Goal: Check status: Check status

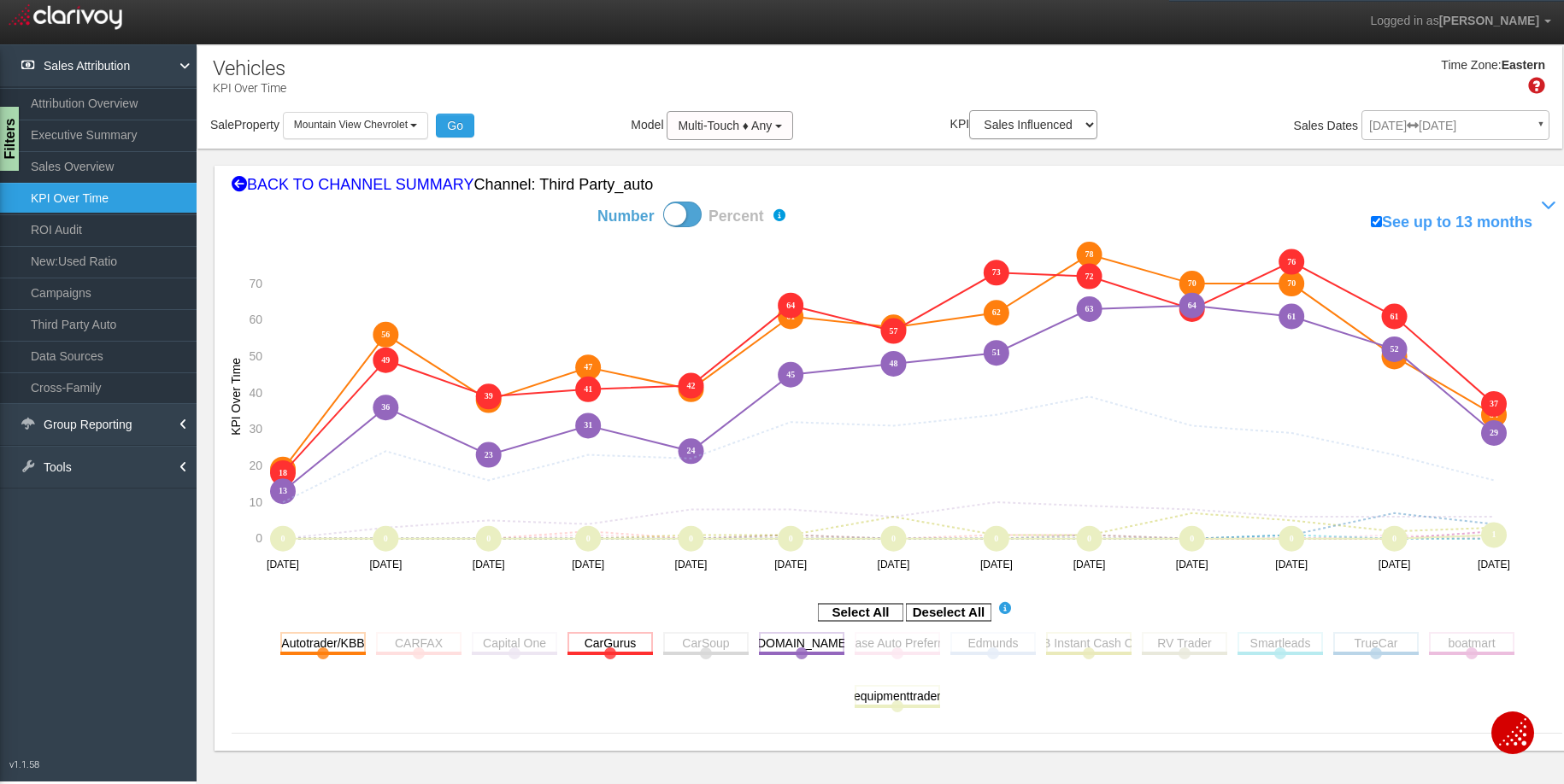
select select "object:886"
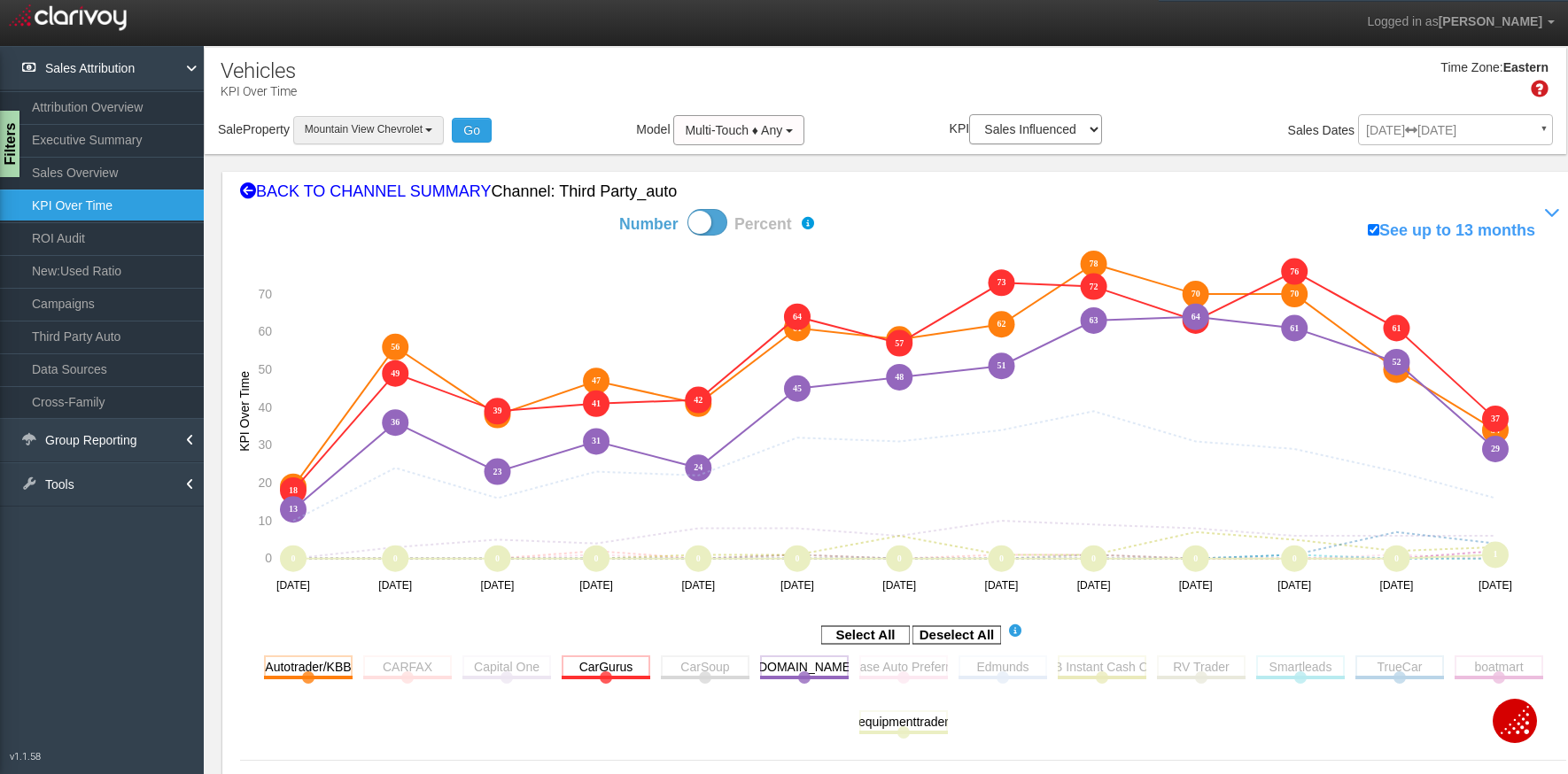
click at [395, 119] on button "Mountain View Chevrolet" at bounding box center [369, 129] width 151 height 27
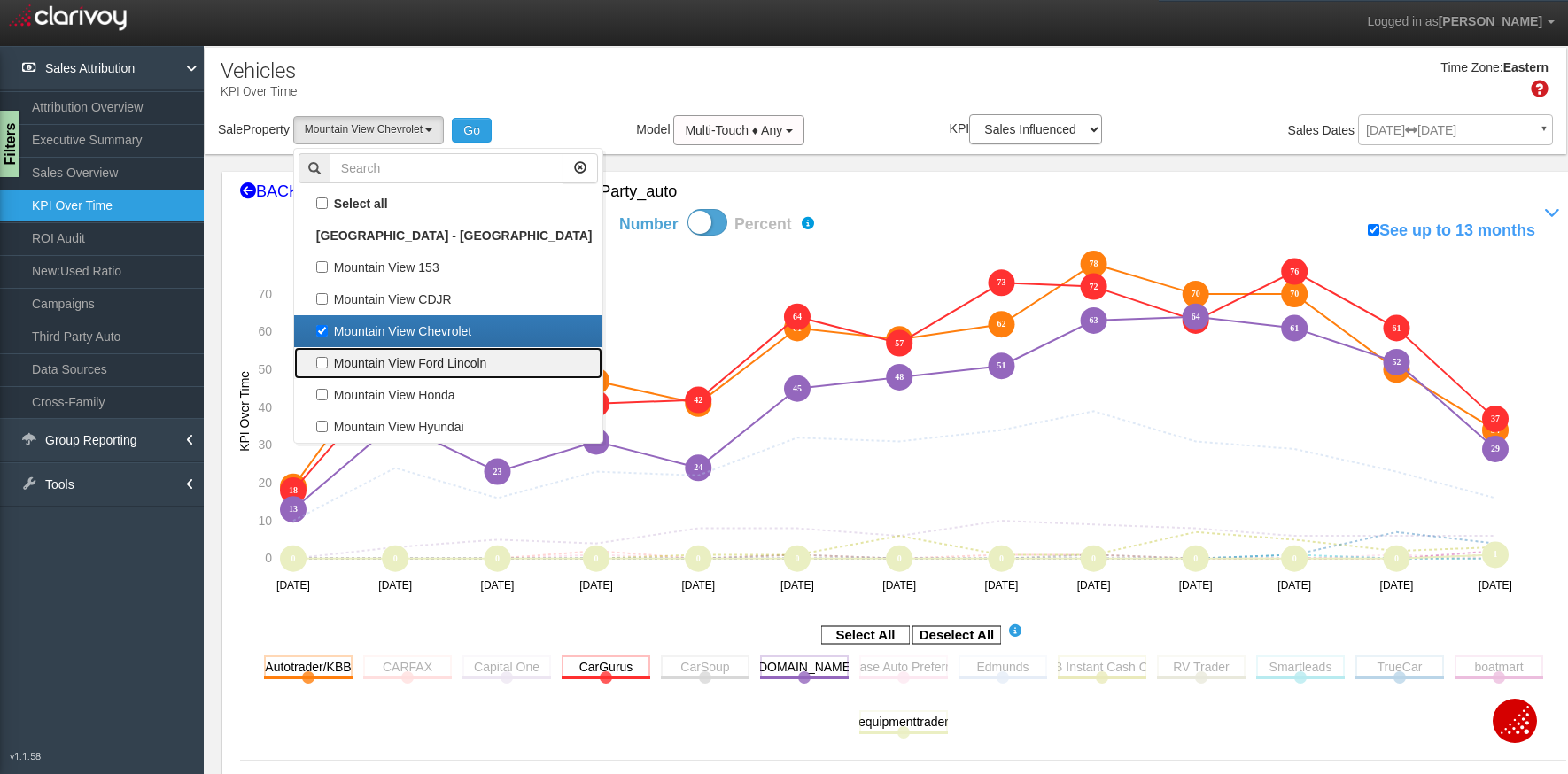
click at [440, 350] on link "Mountain View Ford Lincoln" at bounding box center [448, 362] width 308 height 32
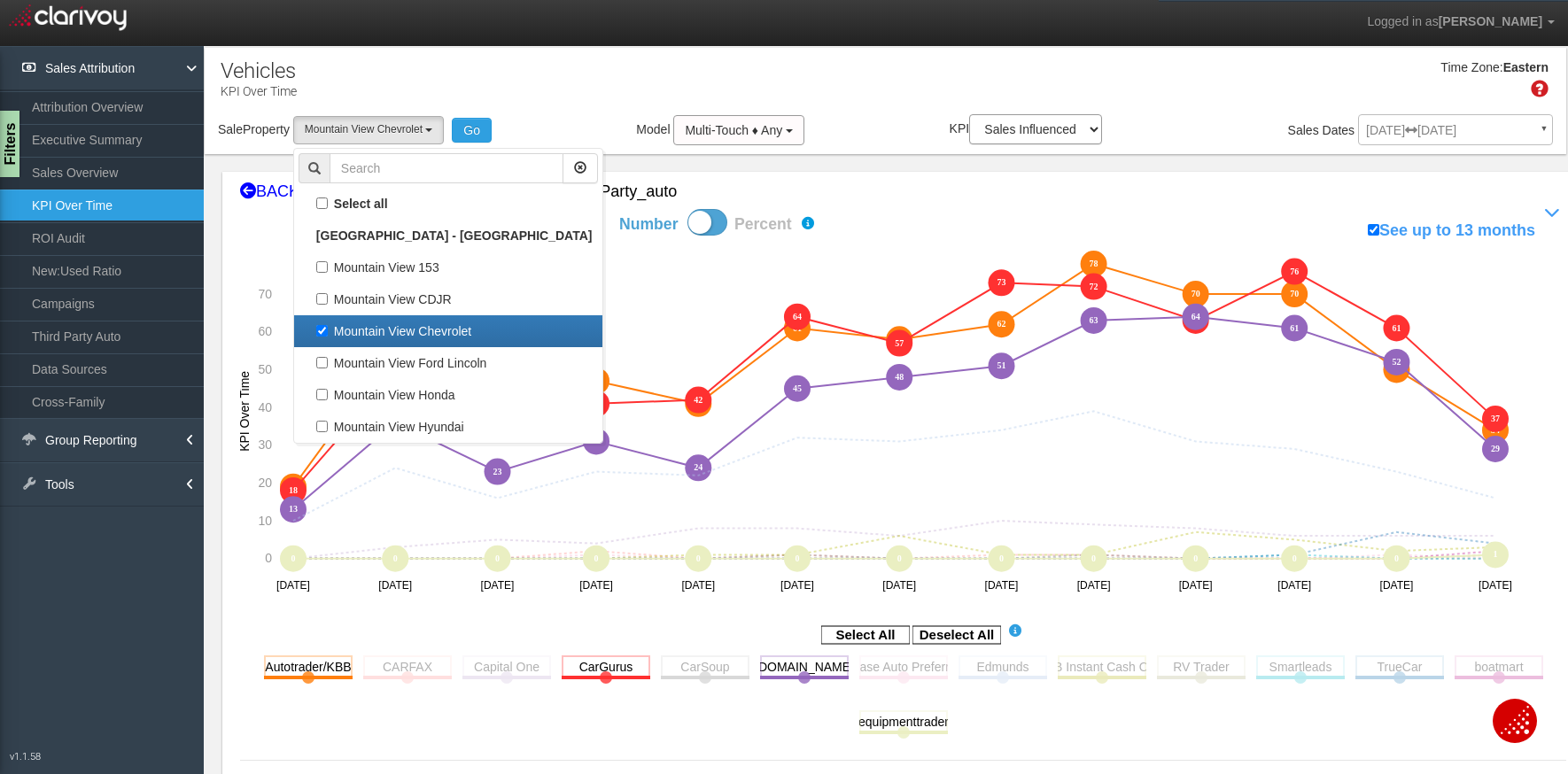
click at [441, 326] on label "Mountain View Chevrolet" at bounding box center [448, 331] width 300 height 23
click at [328, 326] on input "Mountain View Chevrolet" at bounding box center [322, 331] width 12 height 12
checkbox input "false"
select select
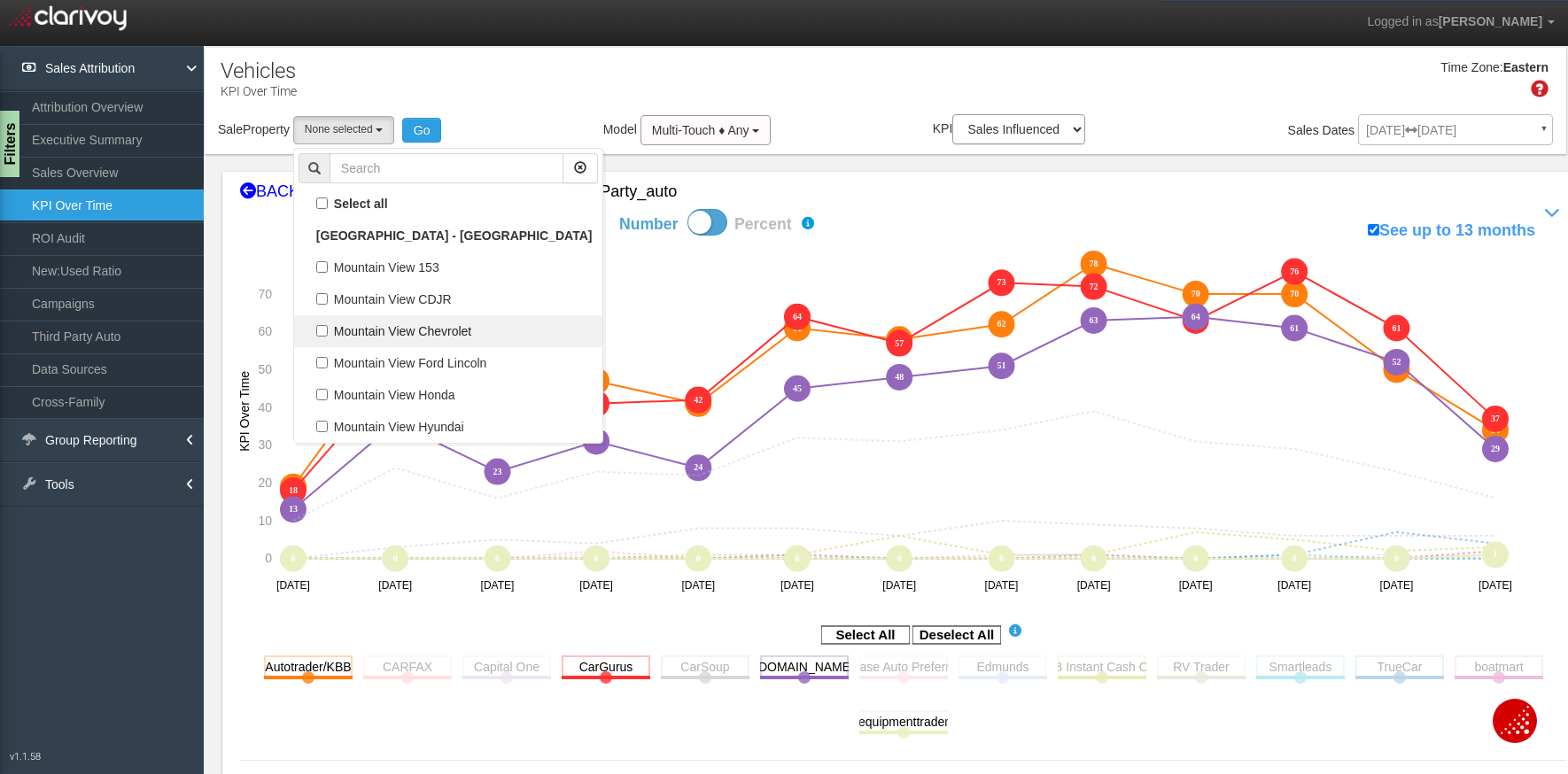
scroll to position [46, 0]
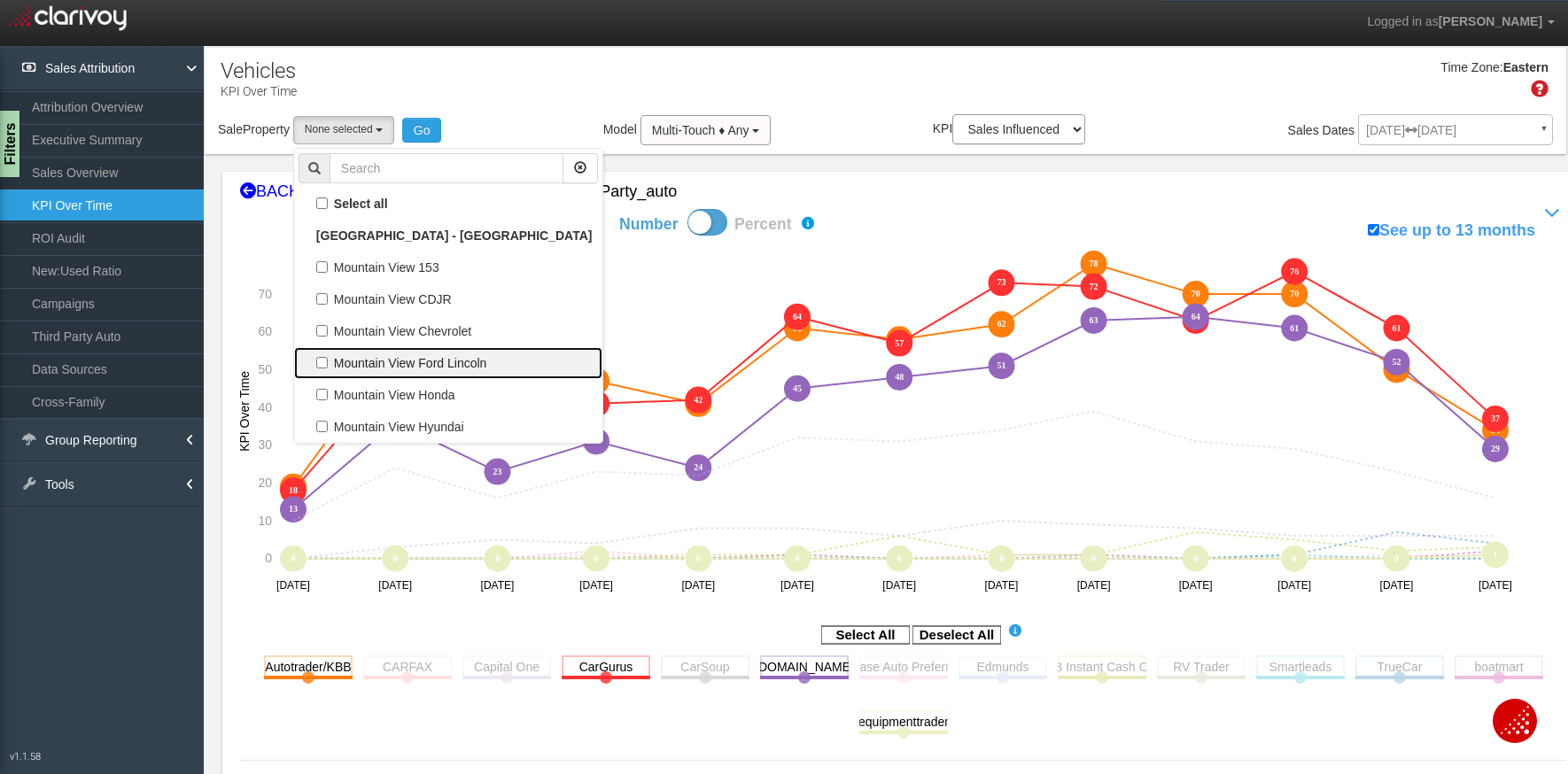
click at [422, 355] on label "Mountain View Ford Lincoln" at bounding box center [448, 362] width 300 height 23
click at [328, 357] on input "Mountain View Ford Lincoln" at bounding box center [322, 362] width 12 height 12
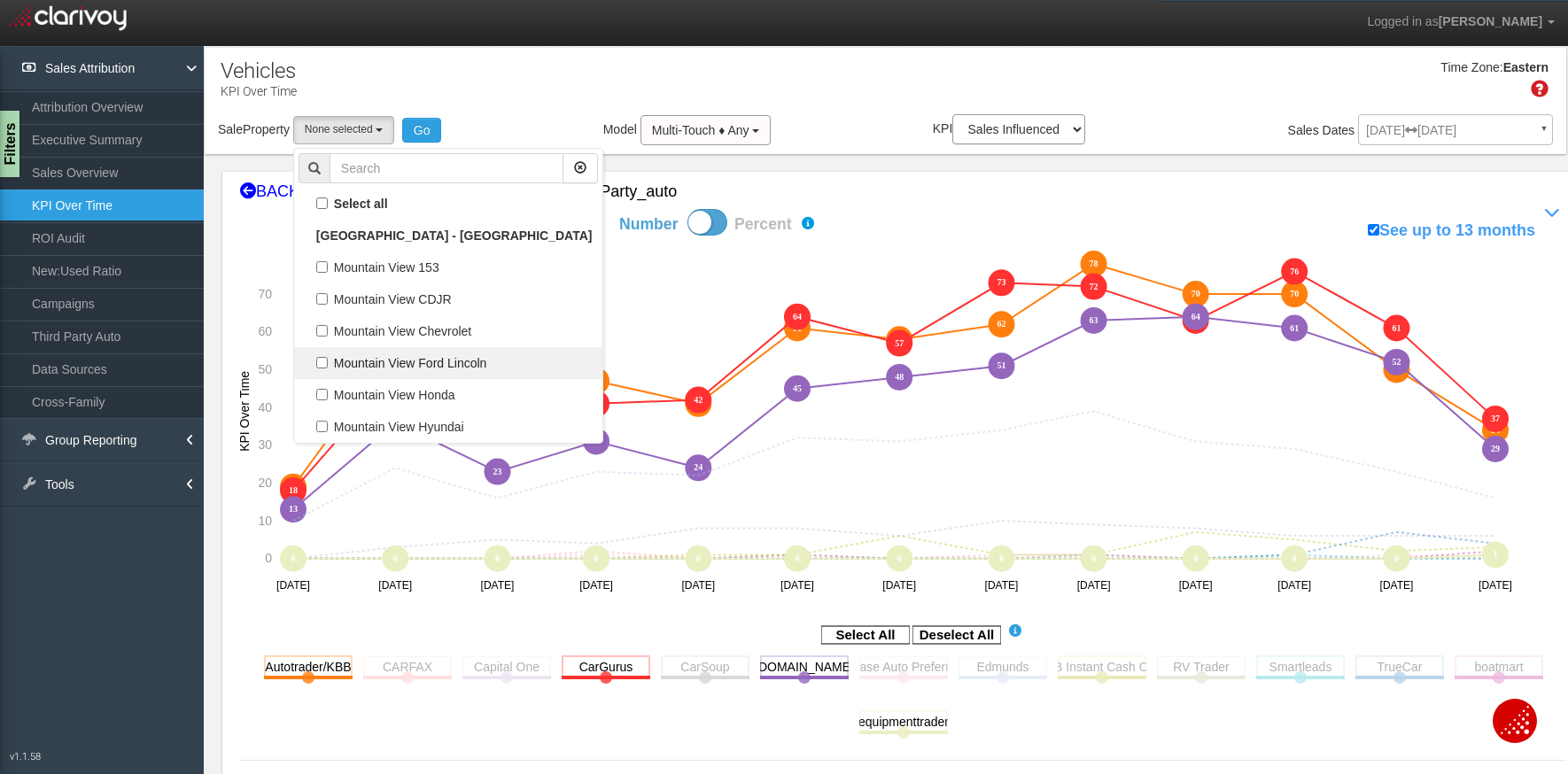
checkbox input "true"
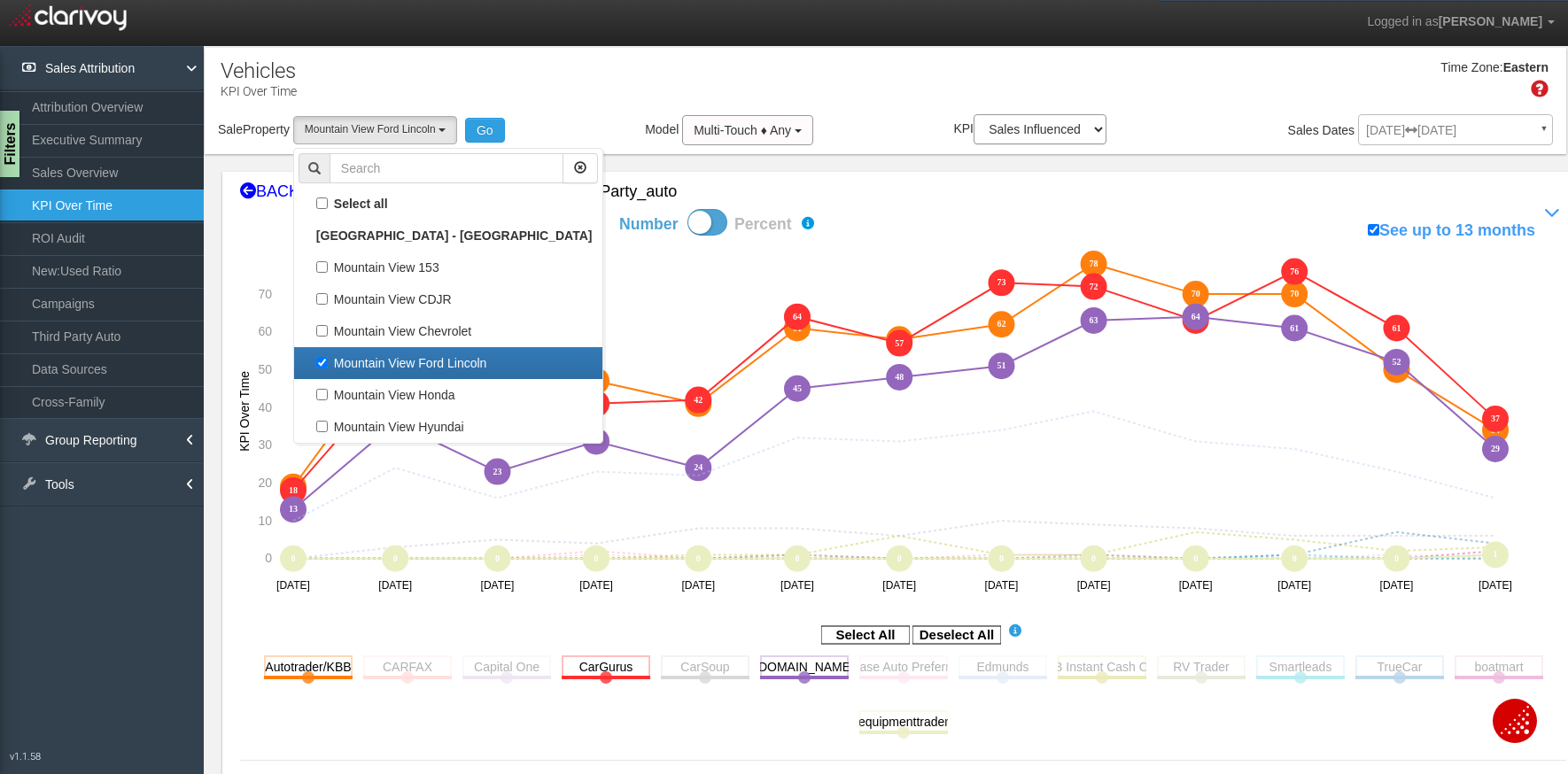
select select "object:887"
click at [479, 132] on button "Go" at bounding box center [485, 129] width 40 height 25
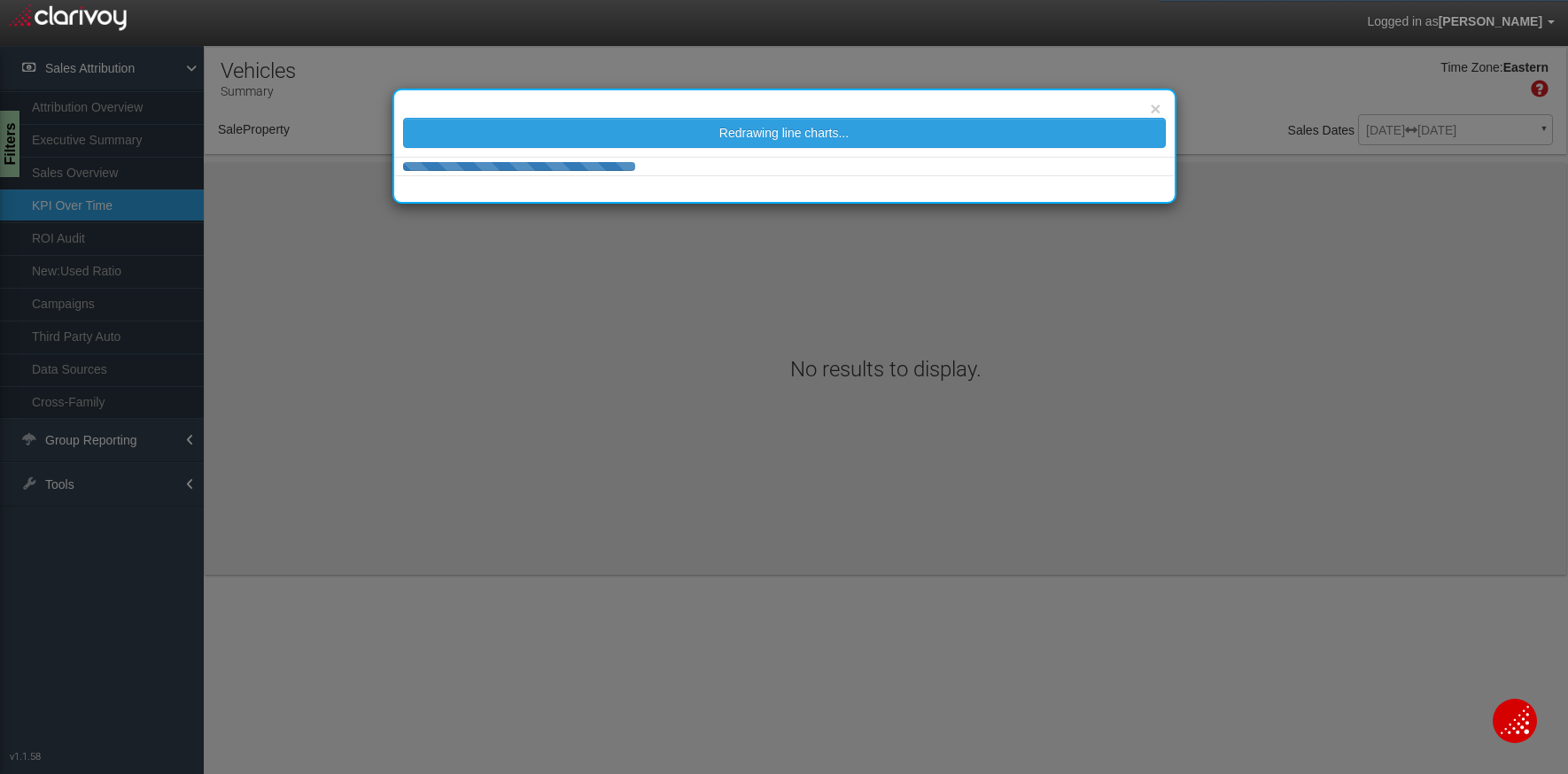
select select "object:1149"
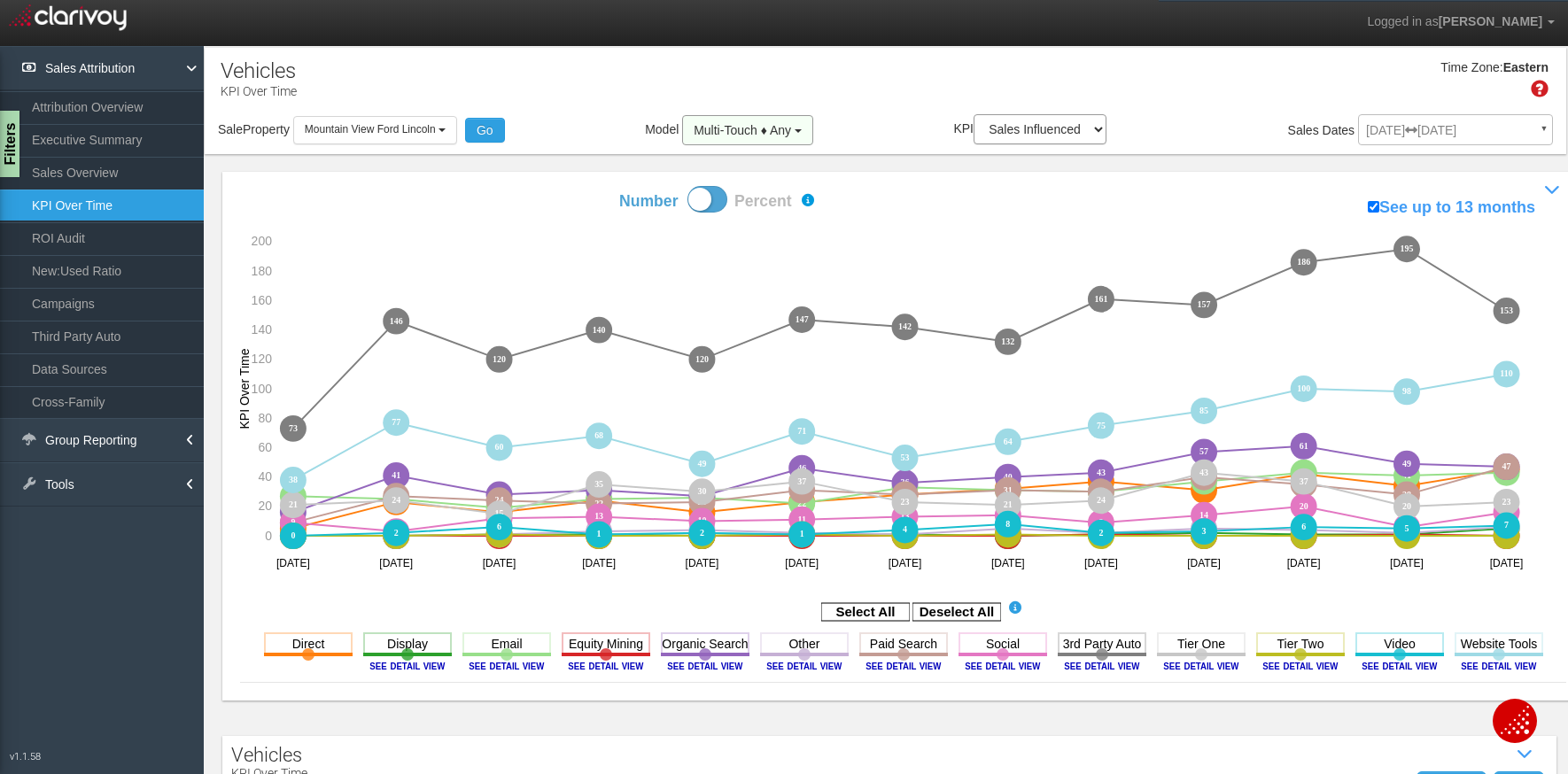
click at [753, 127] on span "Multi-Touch ♦ Any" at bounding box center [742, 130] width 97 height 15
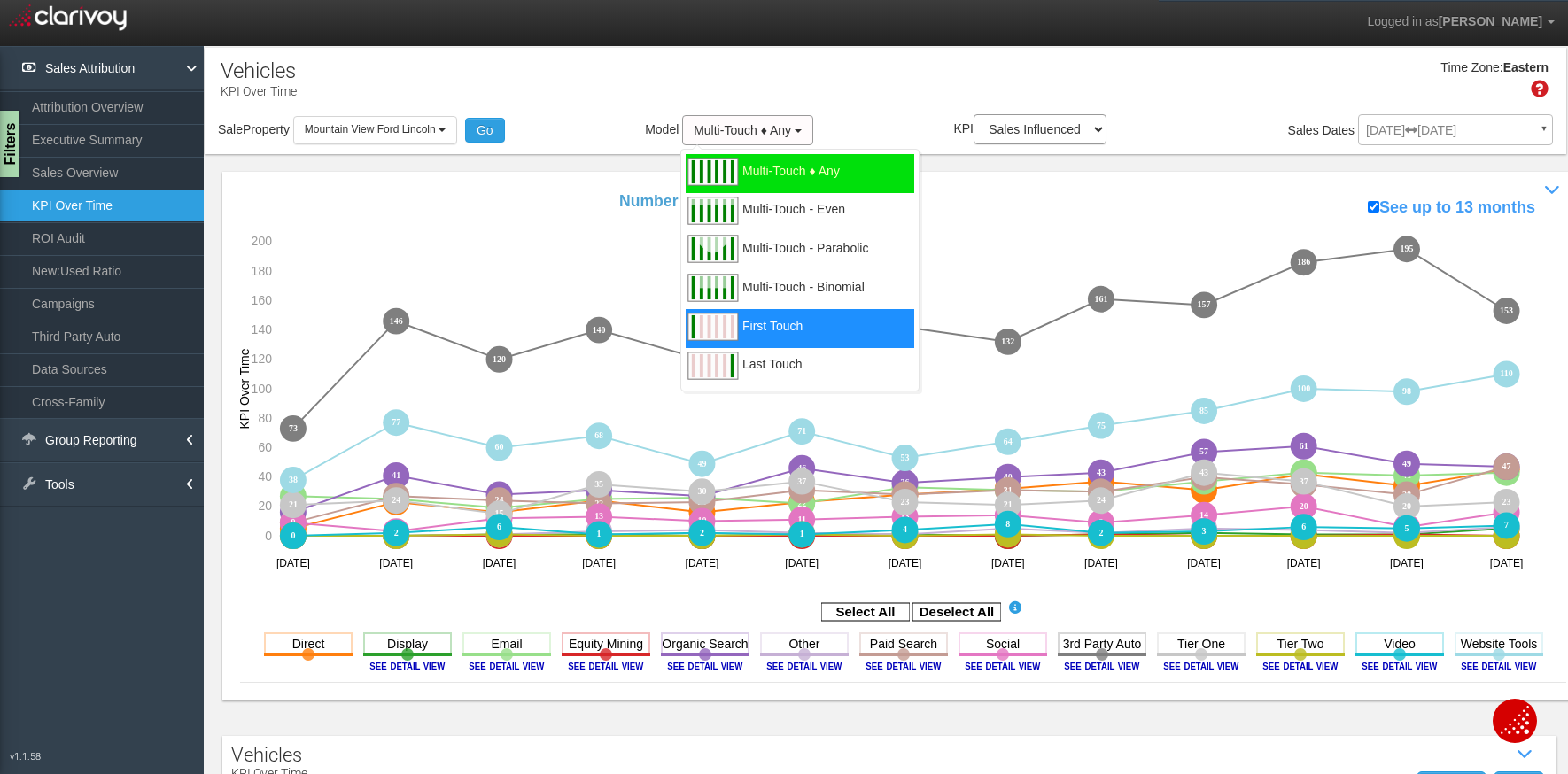
click at [811, 317] on div "First Touch" at bounding box center [799, 328] width 229 height 39
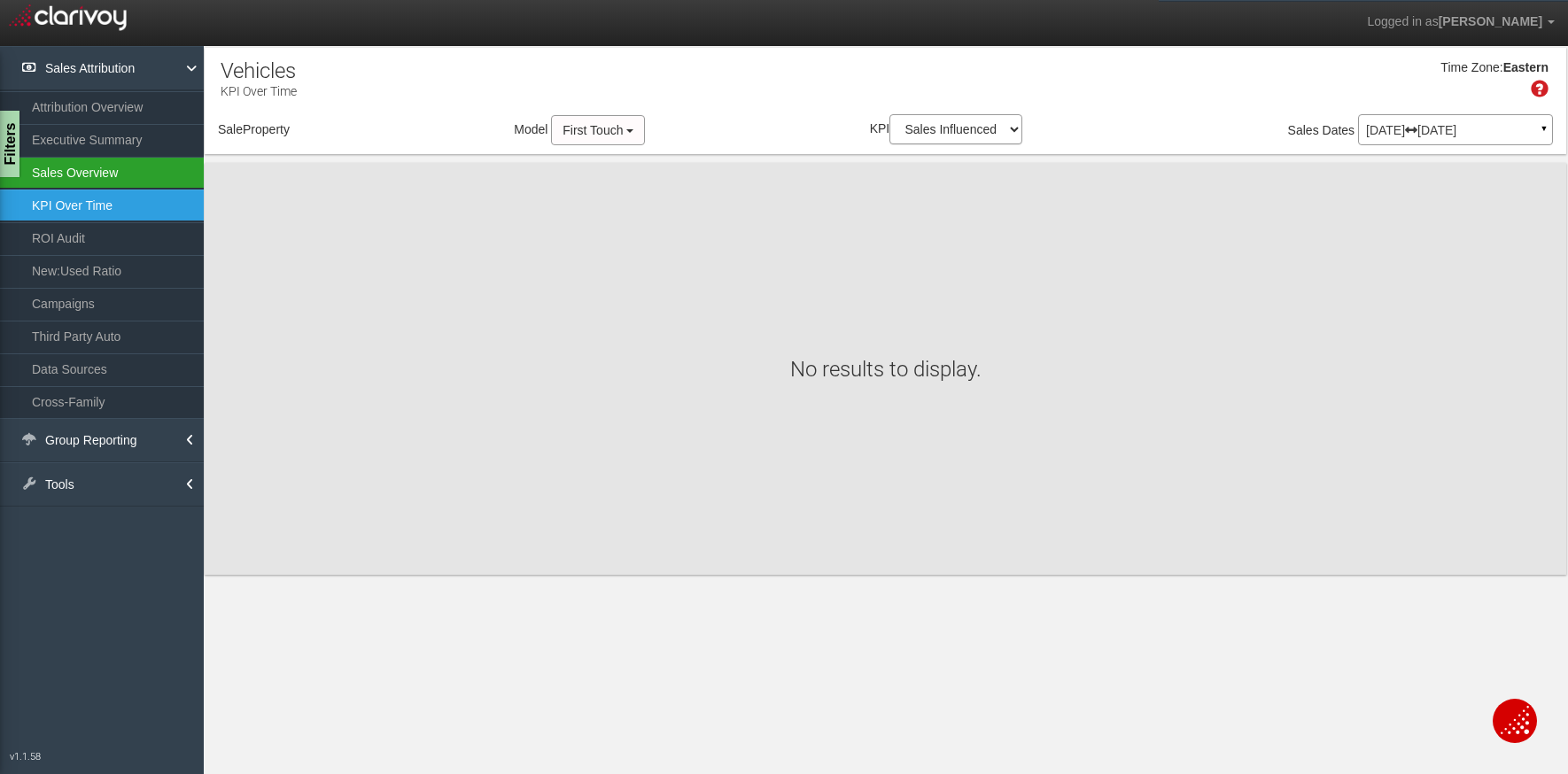
click at [103, 175] on link "Sales Overview" at bounding box center [102, 172] width 204 height 32
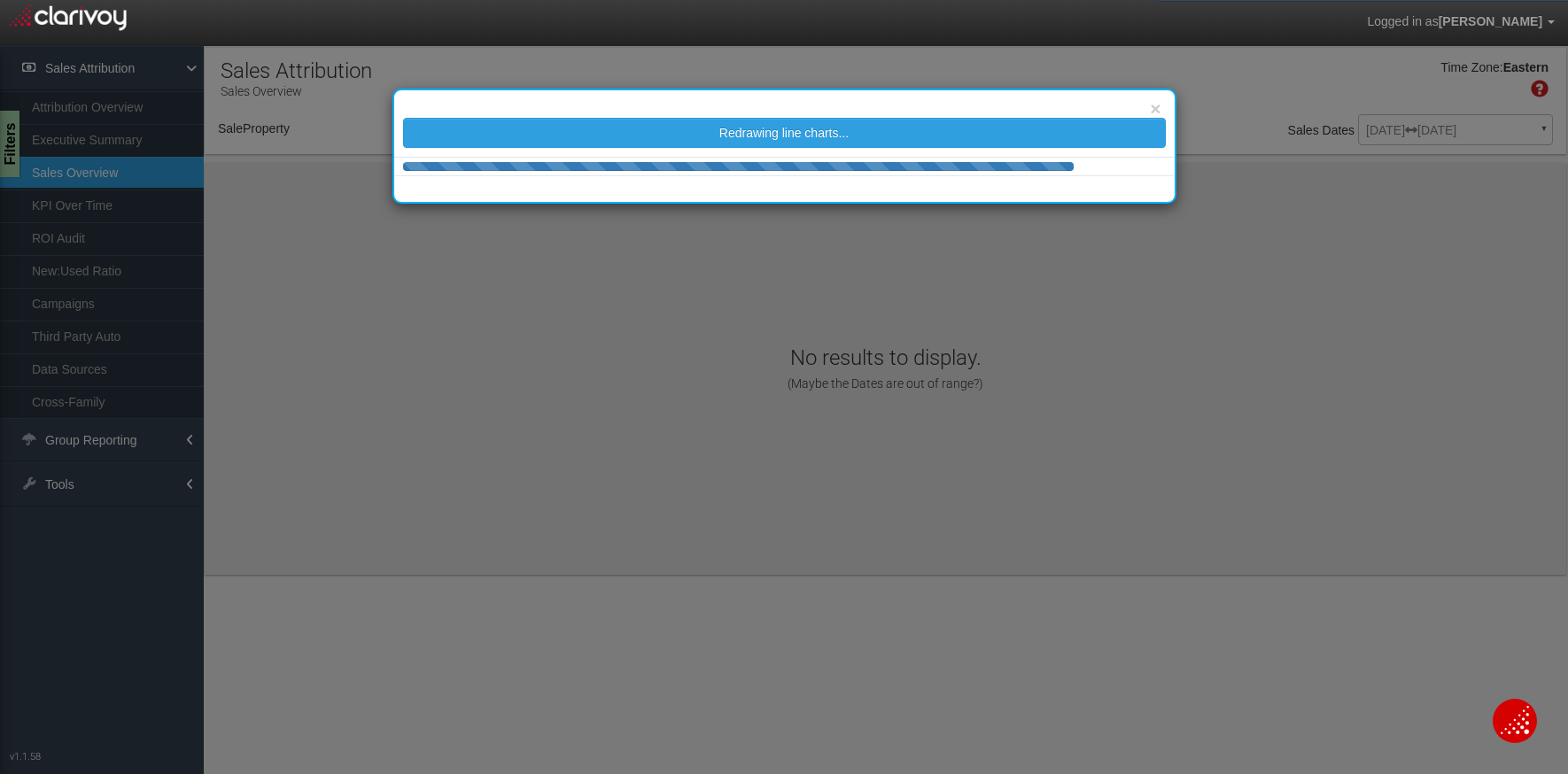
select select "object:1297"
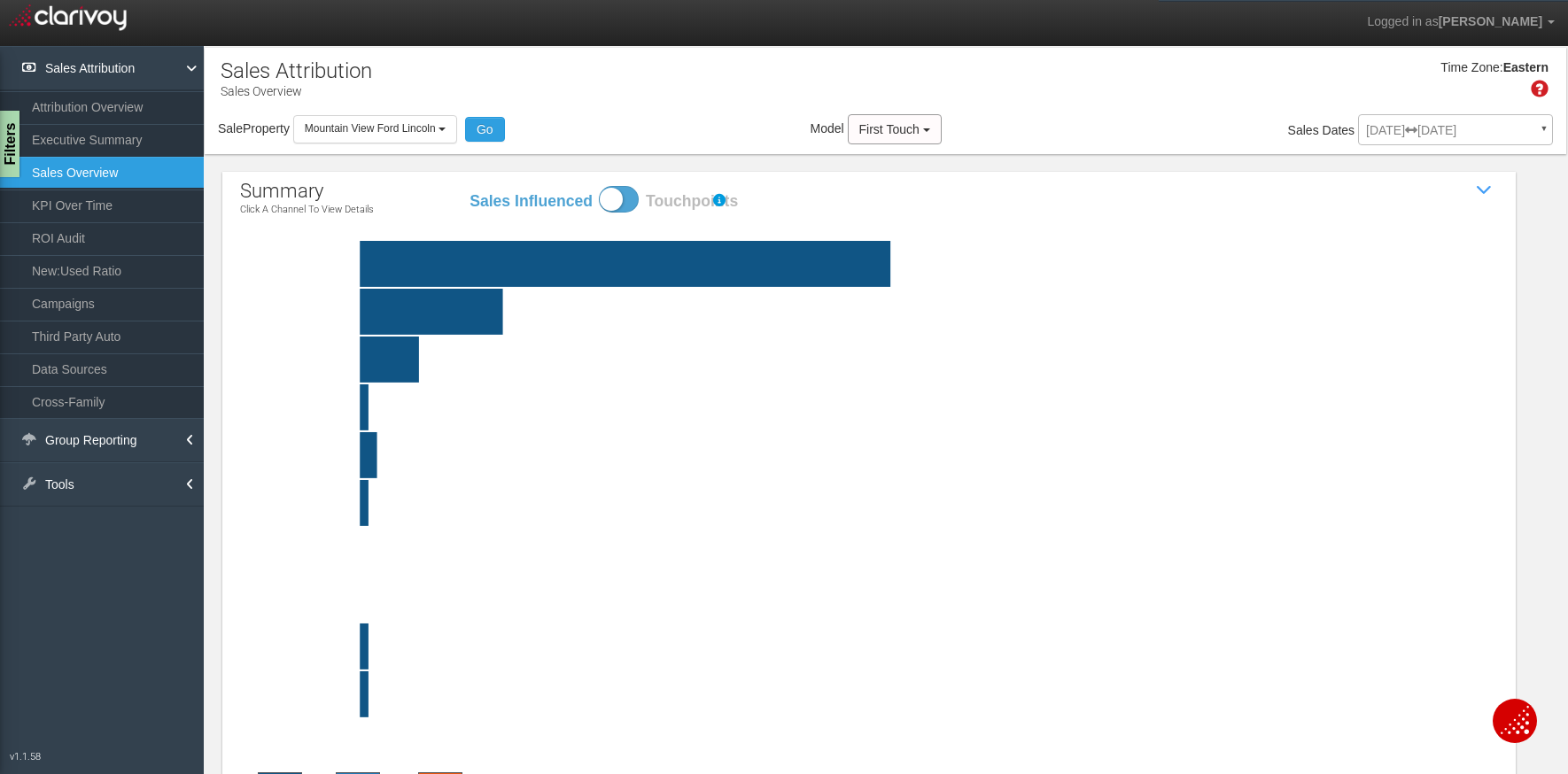
click at [452, 300] on rect at bounding box center [911, 311] width 1257 height 46
